Goal: Check status: Check status

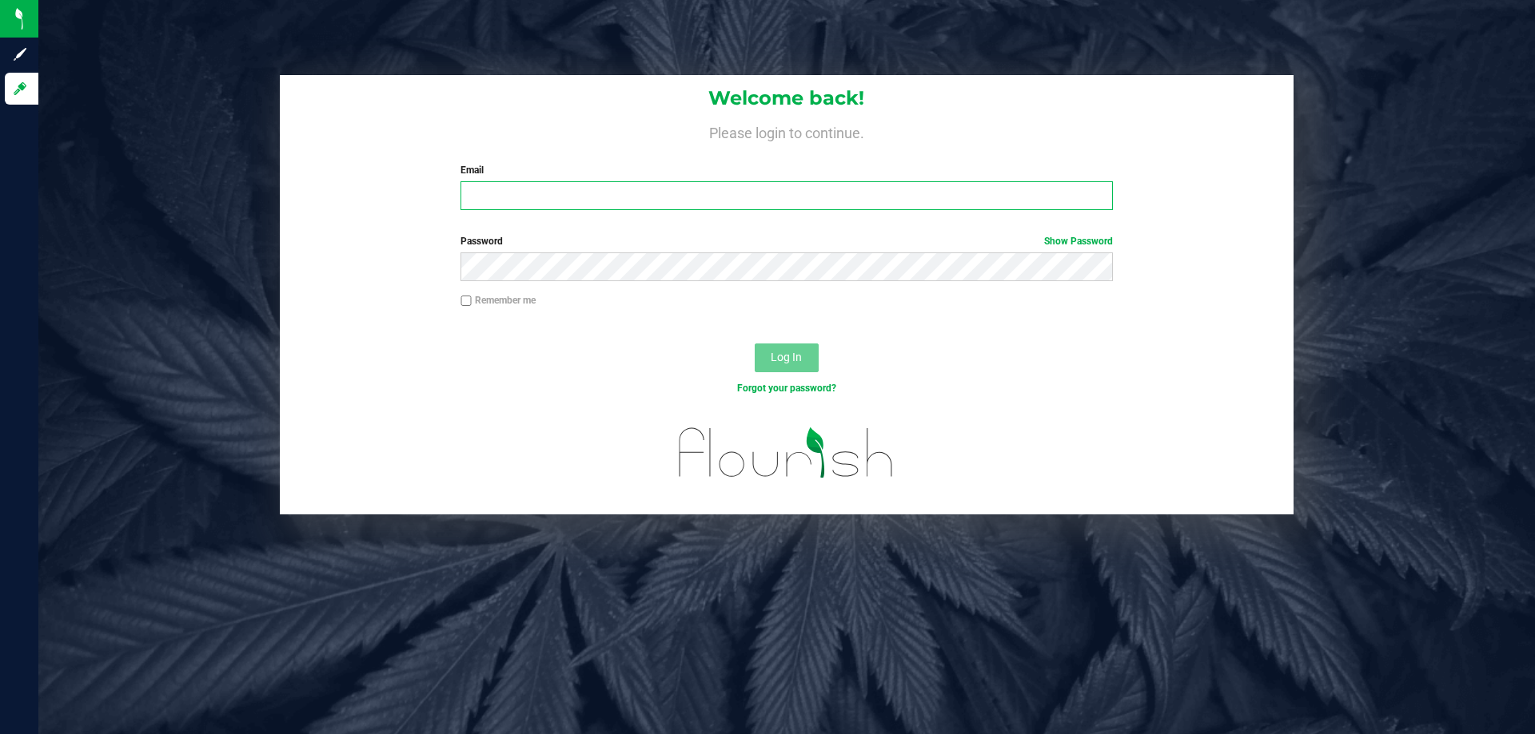
click at [525, 205] on input "Email" at bounding box center [785, 195] width 651 height 29
type input "[EMAIL_ADDRESS][DOMAIN_NAME]"
click at [754, 344] on button "Log In" at bounding box center [786, 358] width 64 height 29
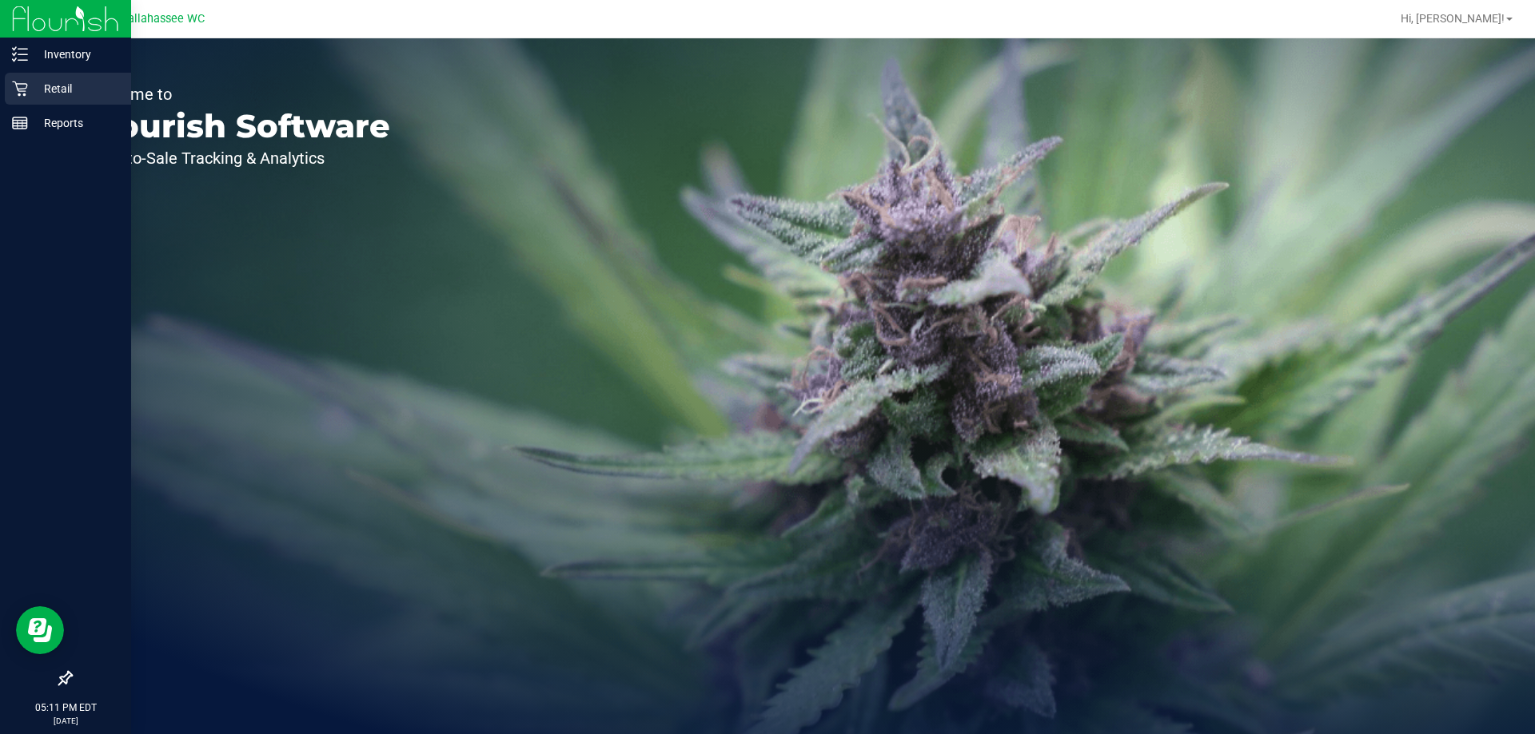
click at [59, 102] on div "Retail" at bounding box center [68, 89] width 126 height 32
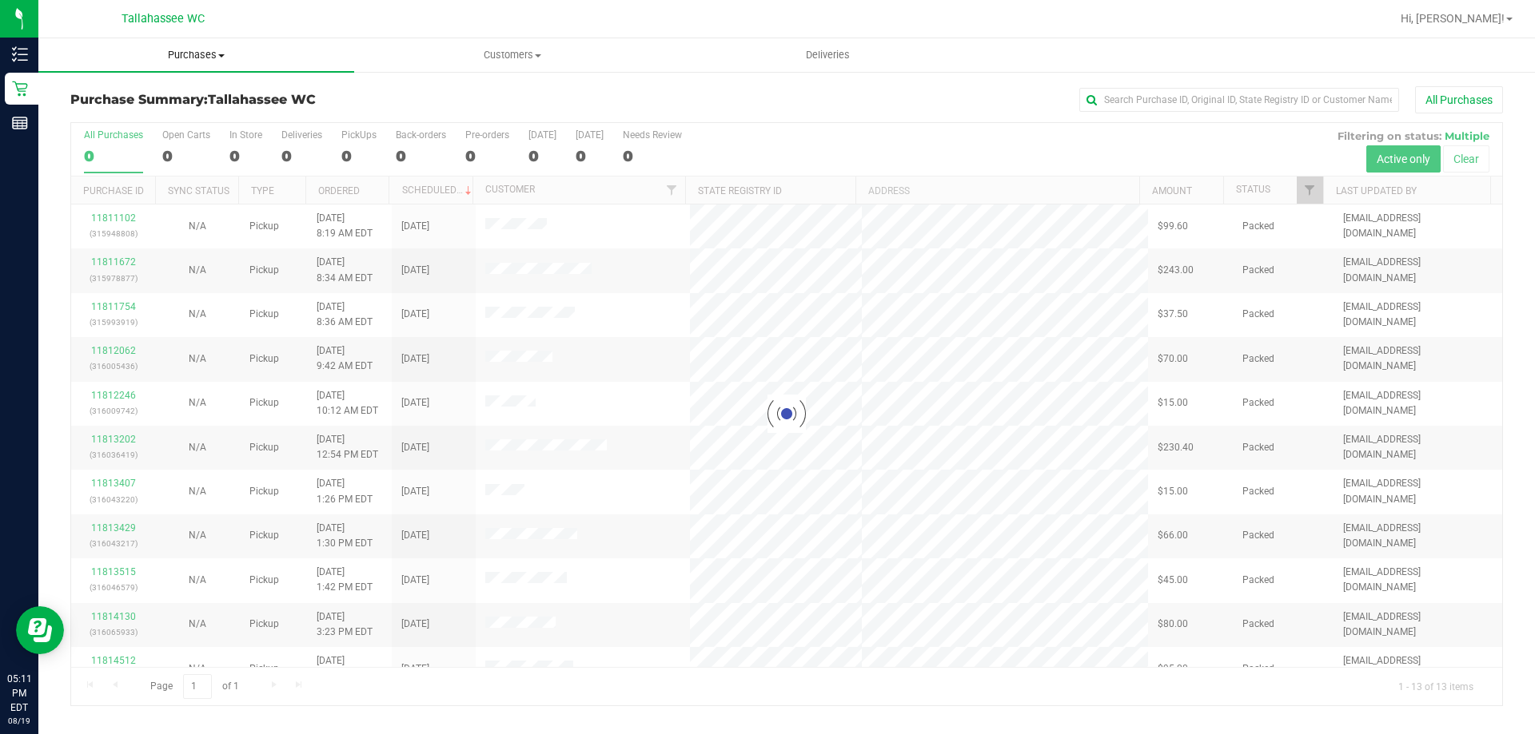
click at [205, 63] on uib-tab-heading "Purchases Summary of purchases Fulfillment All purchases" at bounding box center [196, 55] width 316 height 34
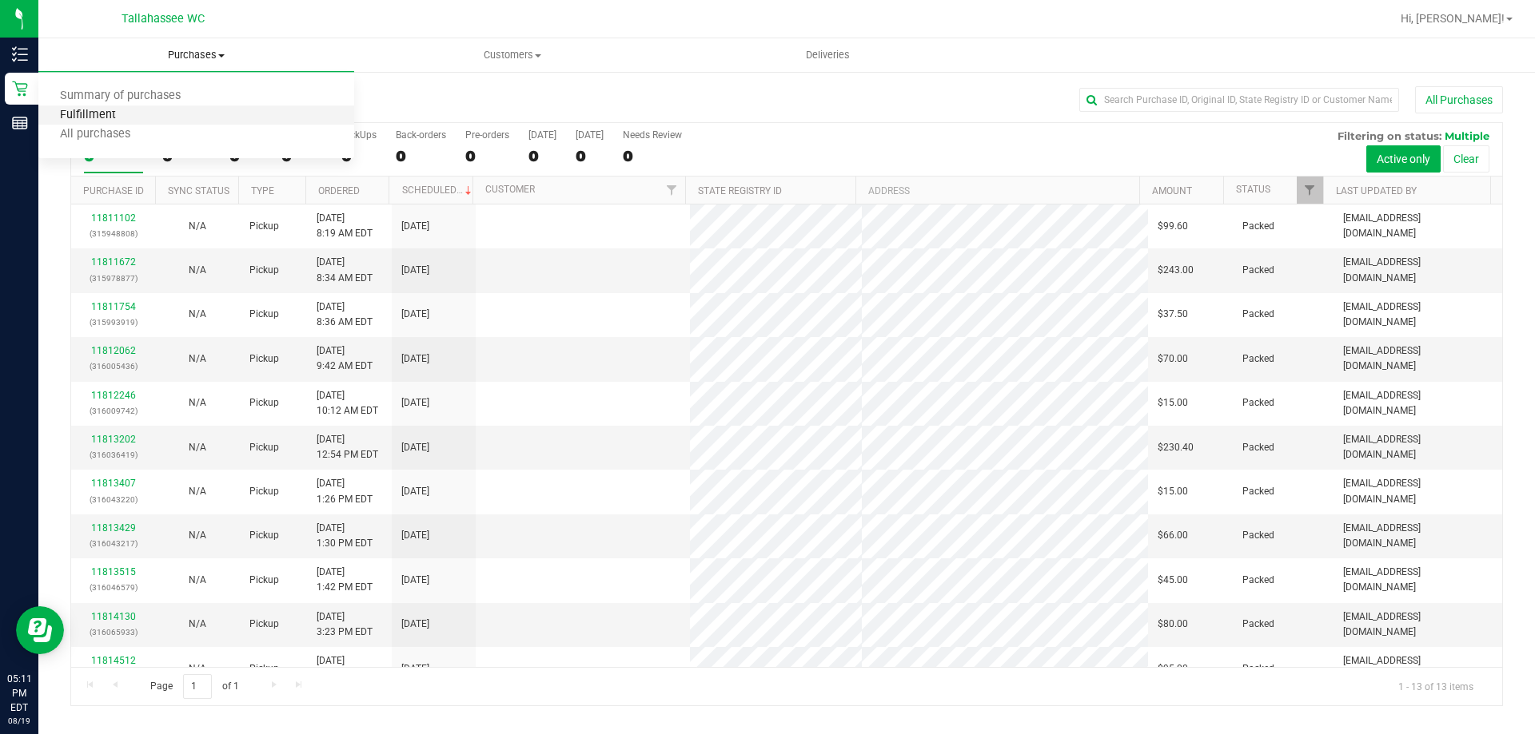
click at [115, 116] on span "Fulfillment" at bounding box center [87, 116] width 99 height 14
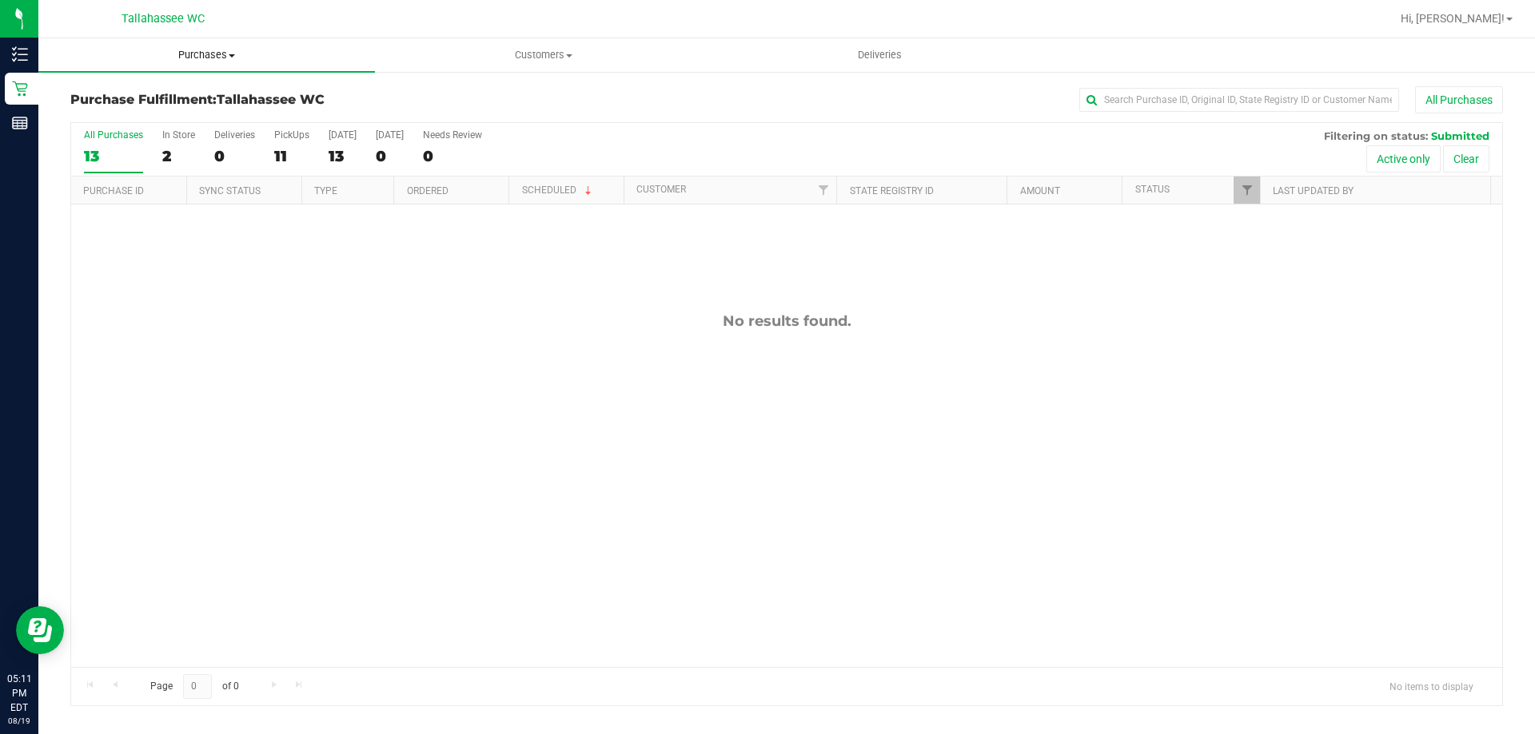
click at [187, 49] on span "Purchases" at bounding box center [206, 55] width 336 height 14
click at [105, 138] on span "All purchases" at bounding box center [94, 135] width 113 height 14
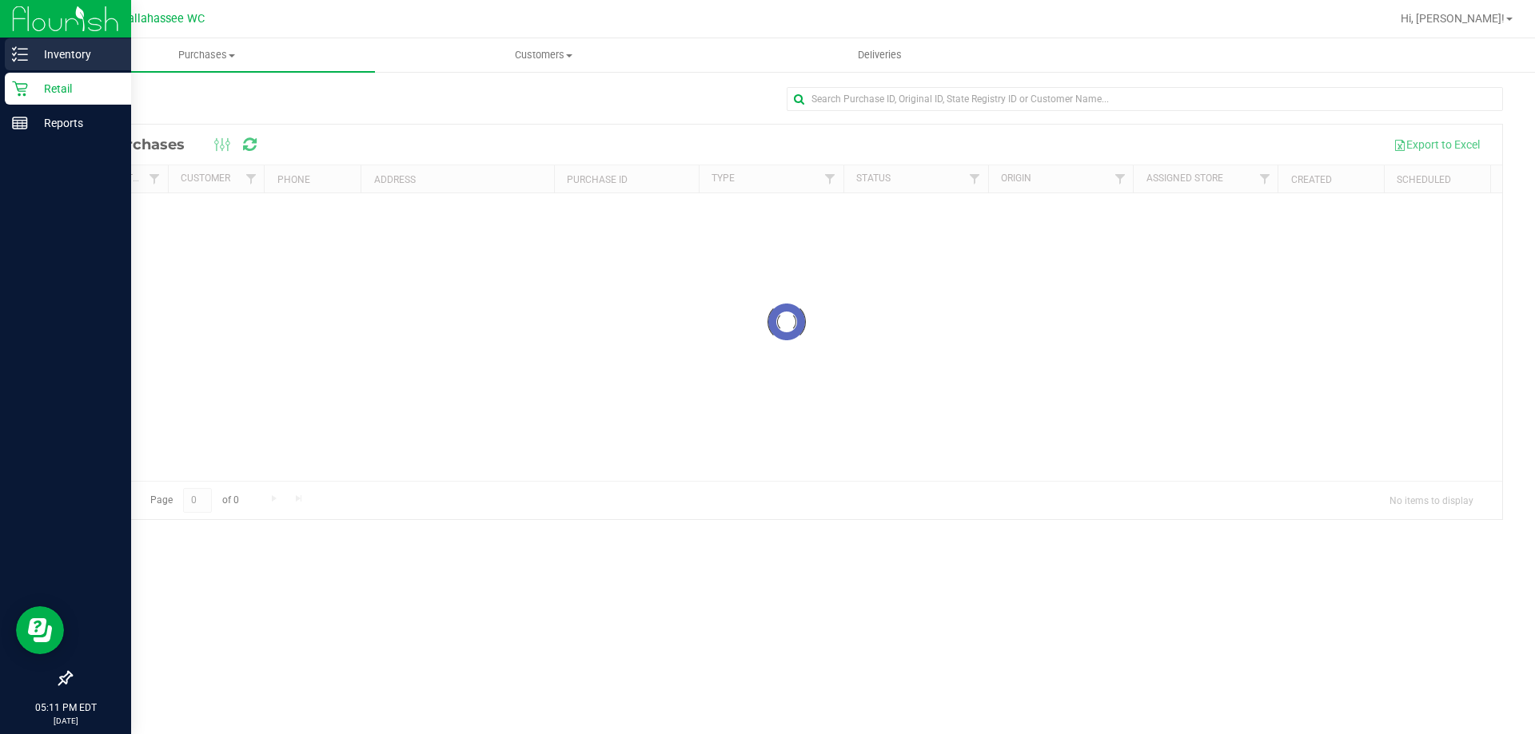
click at [20, 53] on icon at bounding box center [20, 54] width 16 height 16
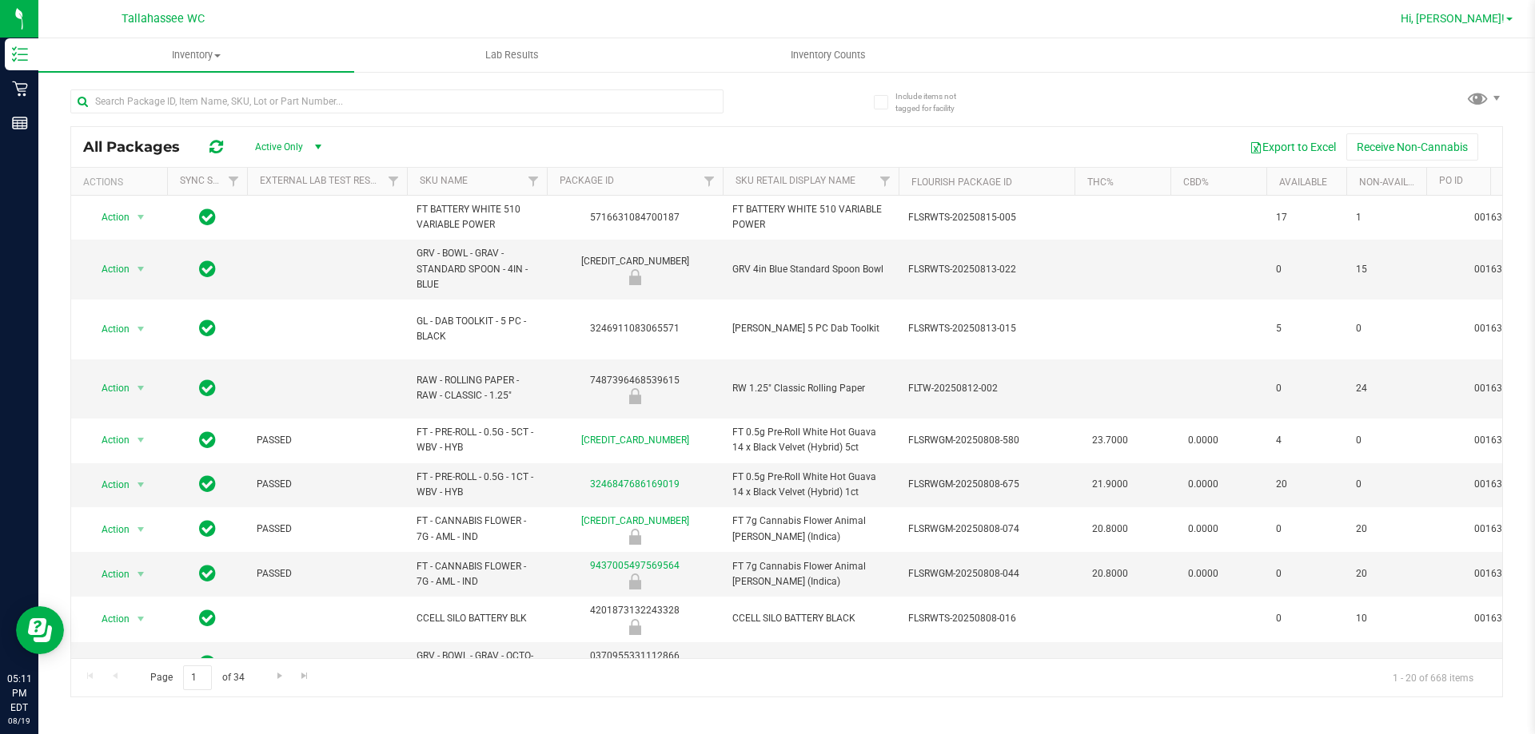
click at [1511, 15] on link "Hi, [PERSON_NAME]!" at bounding box center [1456, 18] width 125 height 17
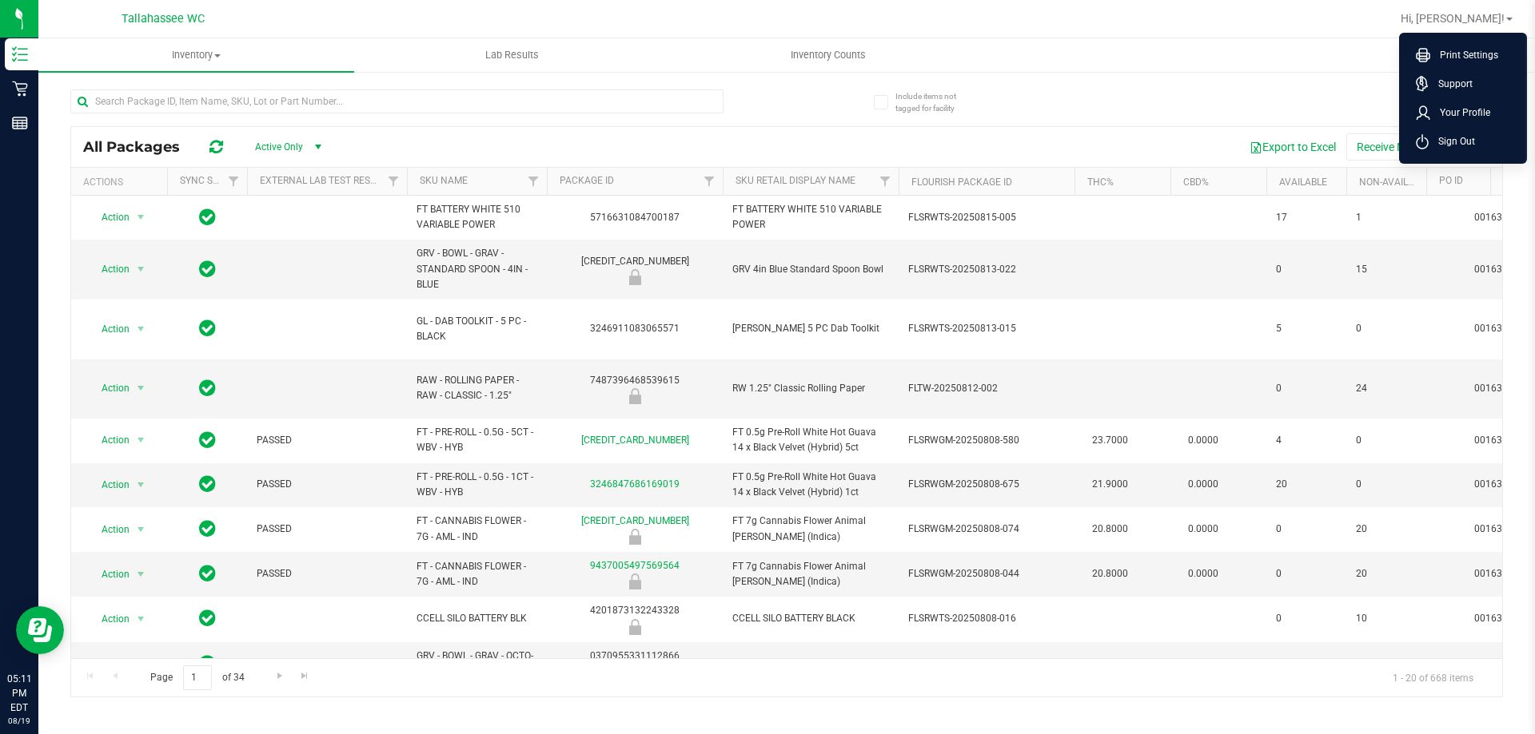
click at [1057, 30] on div at bounding box center [838, 18] width 1104 height 31
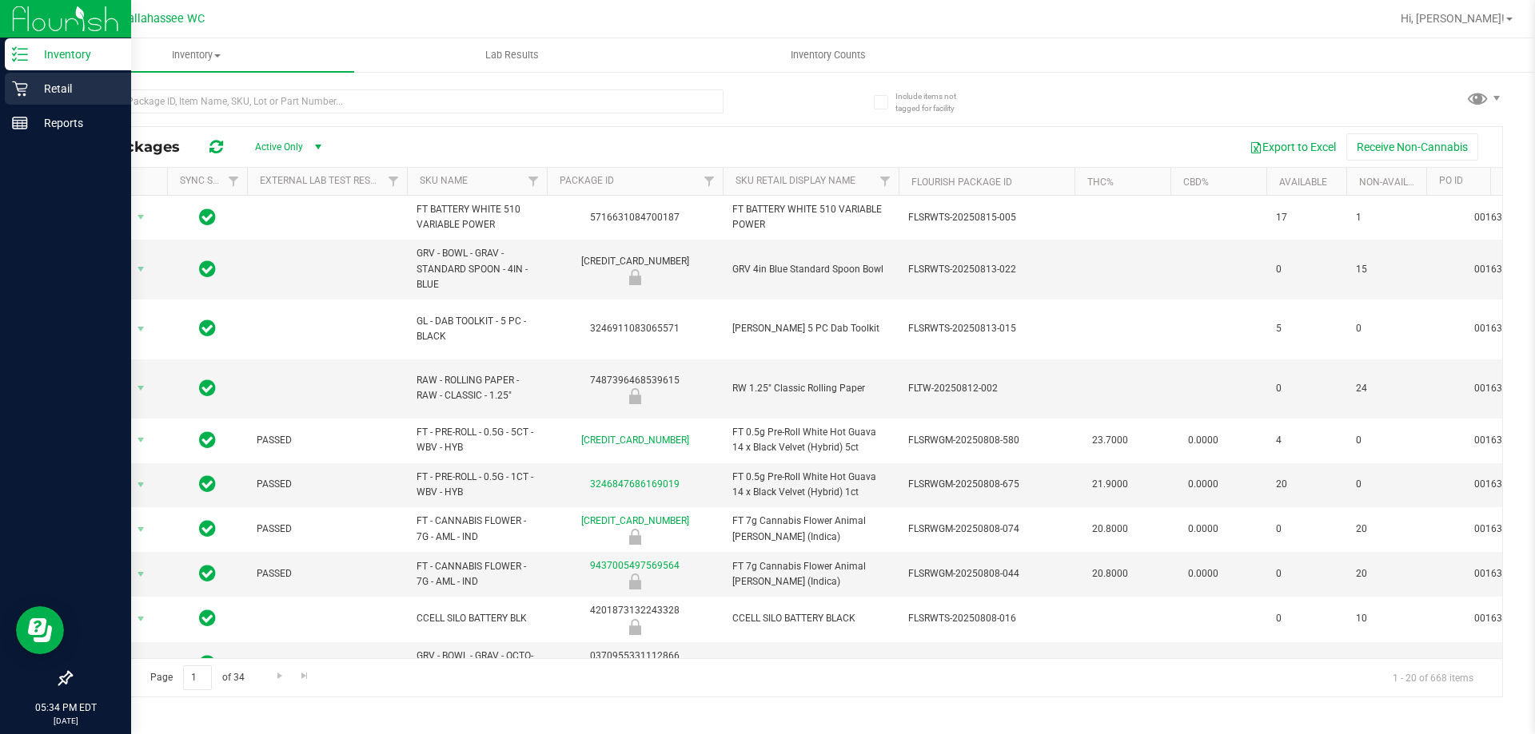
click at [14, 91] on icon at bounding box center [20, 89] width 16 height 16
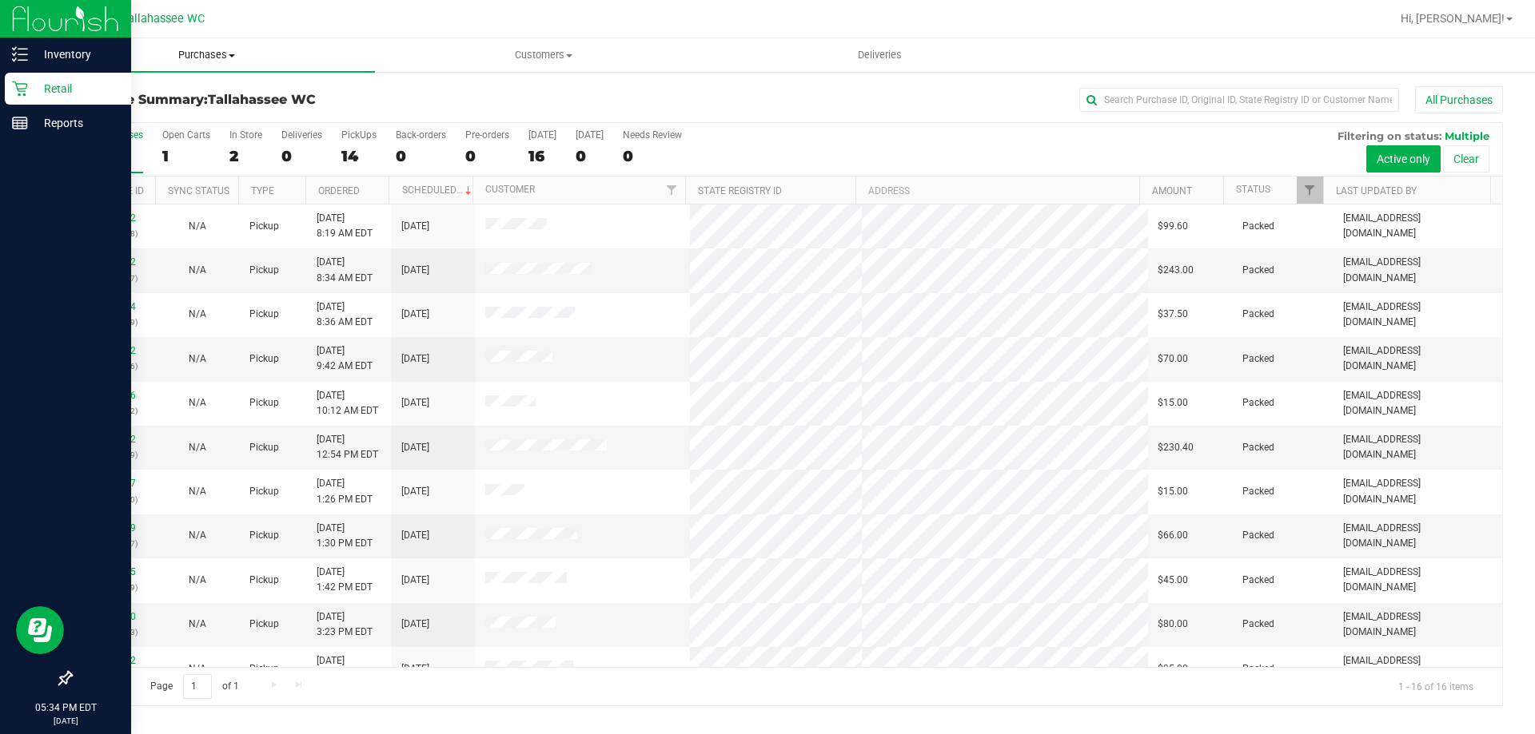
click at [232, 60] on span "Purchases" at bounding box center [206, 55] width 336 height 14
click at [153, 109] on li "Fulfillment" at bounding box center [206, 115] width 336 height 19
